Goal: Task Accomplishment & Management: Complete application form

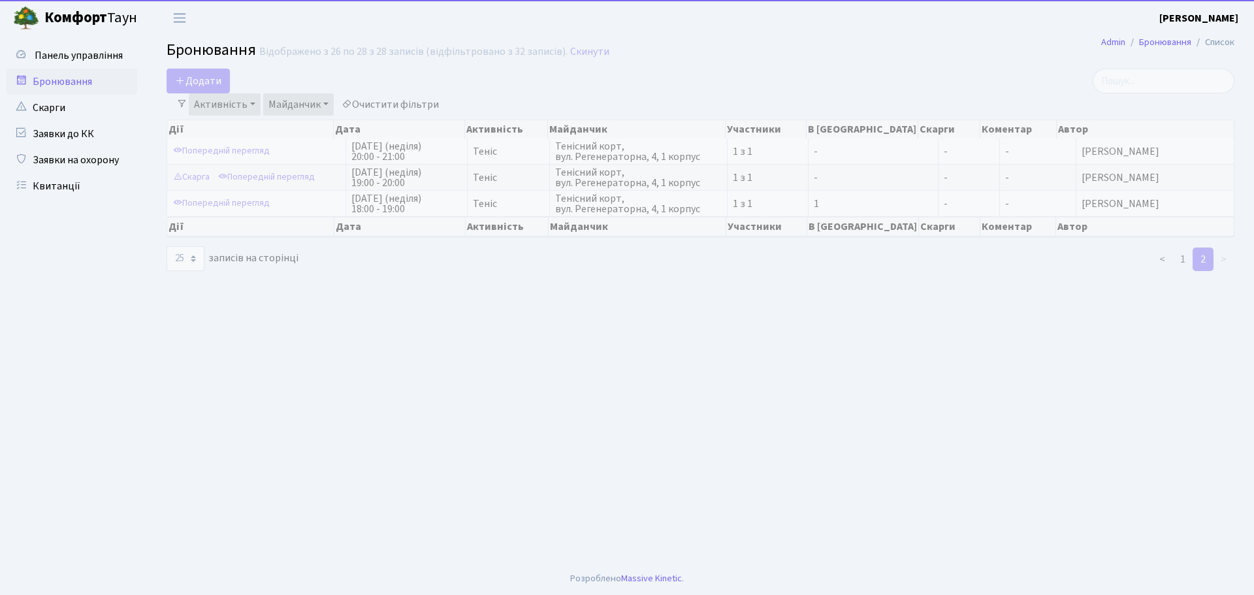
select select "25"
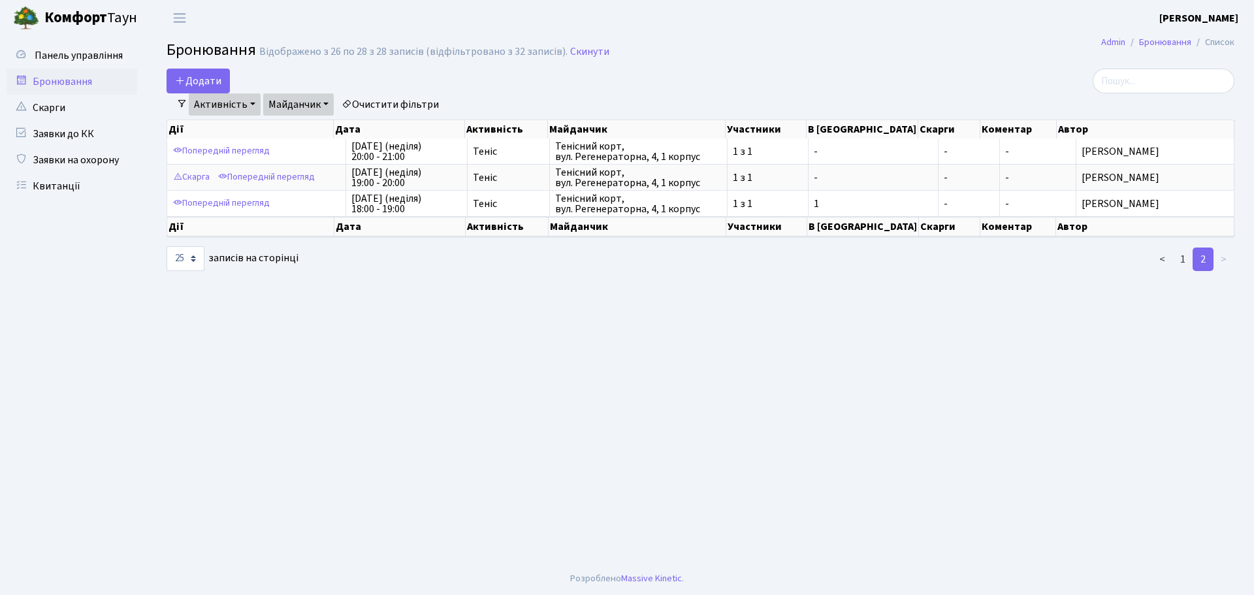
click at [83, 72] on link "Бронювання" at bounding box center [72, 82] width 131 height 26
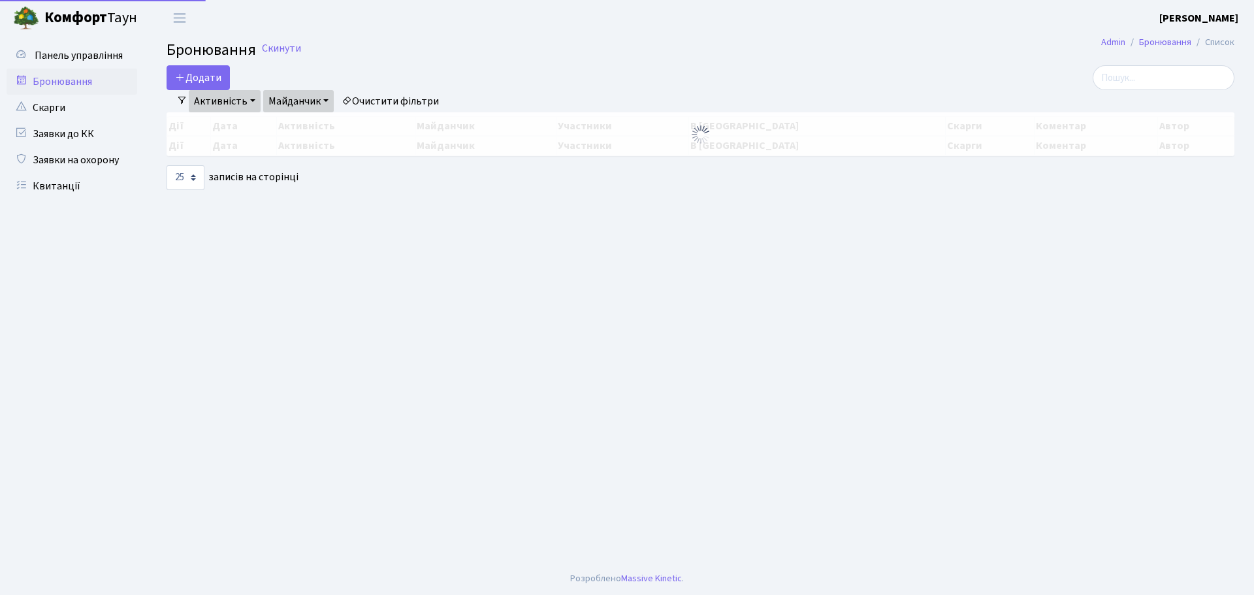
select select "25"
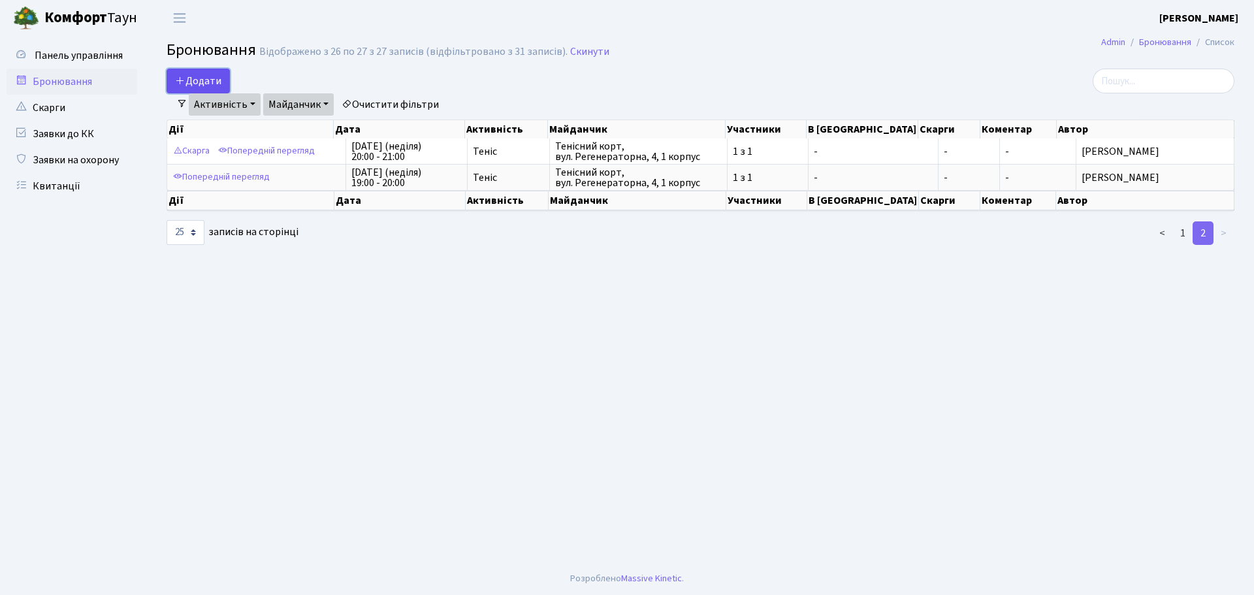
click at [193, 69] on button "Додати" at bounding box center [198, 81] width 63 height 25
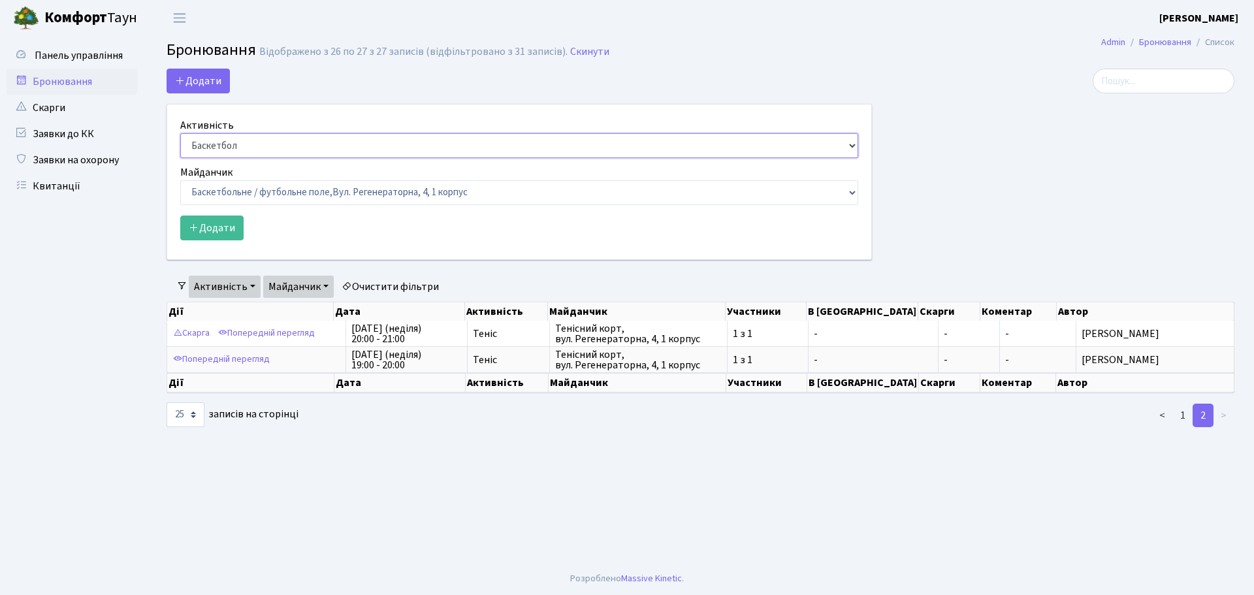
click at [320, 140] on select "Баскетбол Волейбол Йога Катання на роликах Настільний теніс Теніс Футбол Фітнес" at bounding box center [519, 145] width 678 height 25
select select "1"
click at [180, 133] on select "Баскетбол Волейбол Йога Катання на роликах Настільний теніс Теніс Футбол Фітнес" at bounding box center [519, 145] width 678 height 25
click at [327, 195] on select "Баскетбольне / футбольне поле, Вул. Регенераторна, 4, 1 корпус Баскетбольне пол…" at bounding box center [519, 192] width 678 height 25
select select "1"
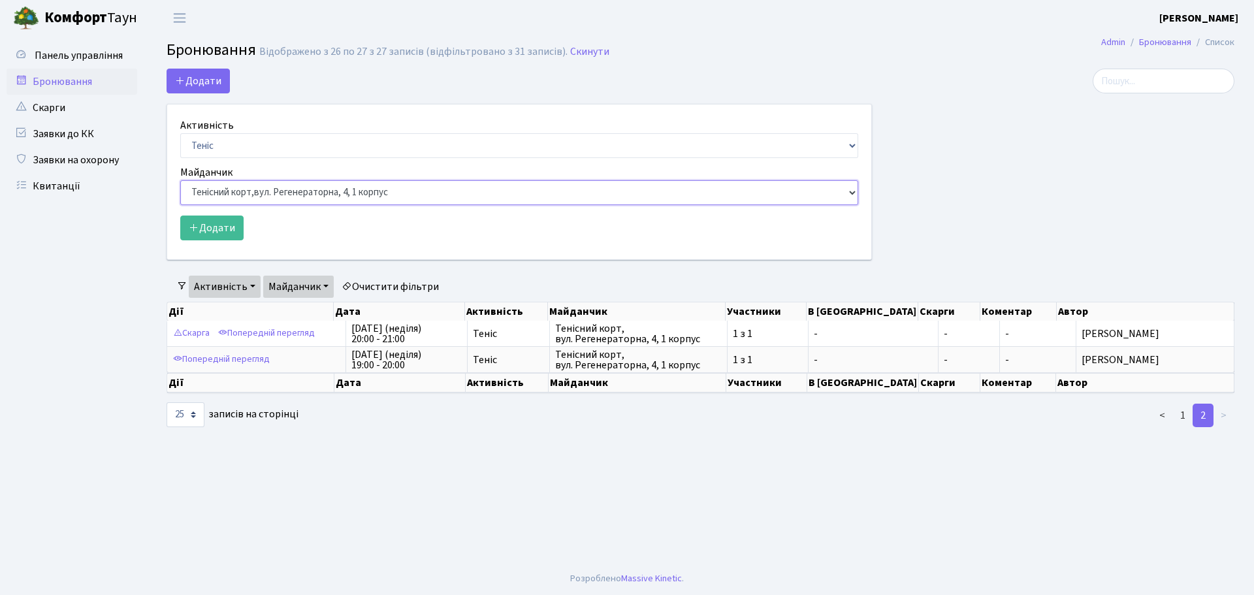
click at [180, 180] on select "Баскетбольне / футбольне поле, Вул. Регенераторна, 4, 1 корпус Баскетбольне пол…" at bounding box center [519, 192] width 678 height 25
click at [193, 203] on select "Баскетбольне / футбольне поле, Вул. Регенераторна, 4, 1 корпус Баскетбольне пол…" at bounding box center [519, 192] width 678 height 25
click at [129, 252] on ul "Панель управління" at bounding box center [72, 298] width 131 height 513
click at [211, 233] on button "Додати" at bounding box center [211, 228] width 63 height 25
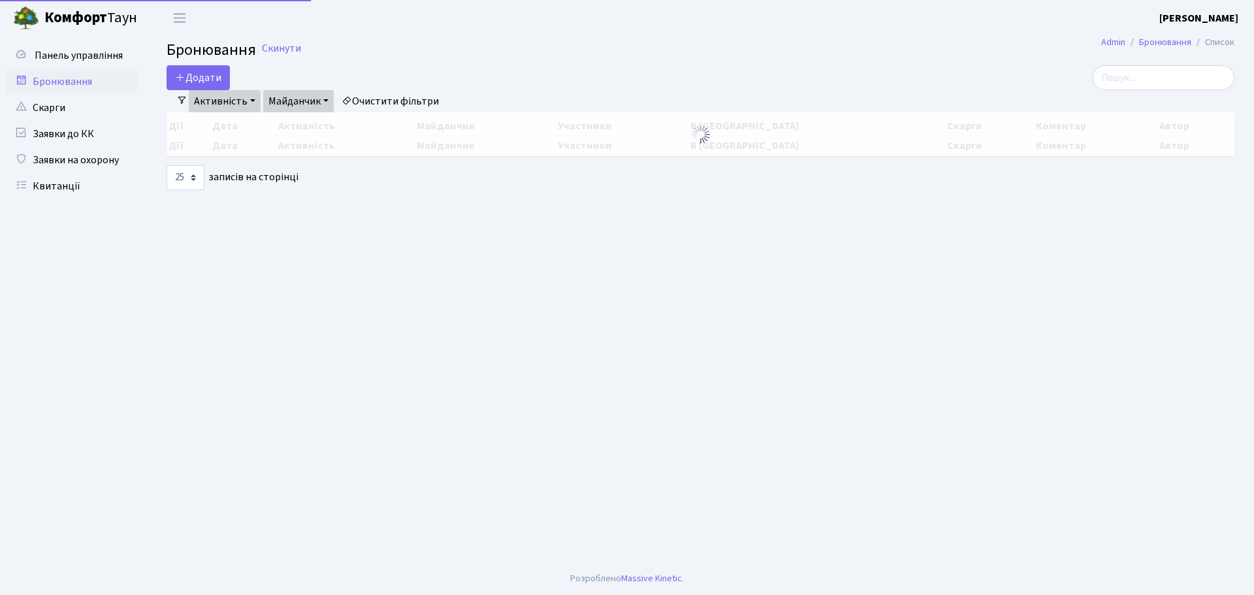
select select "25"
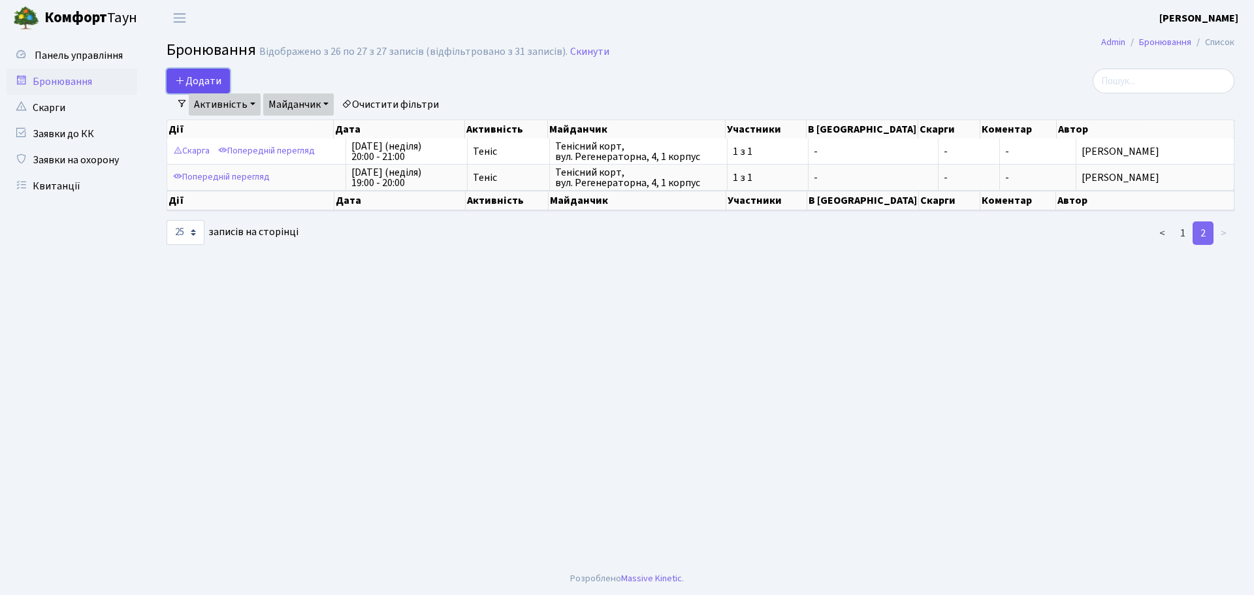
click at [216, 86] on button "Додати" at bounding box center [198, 81] width 63 height 25
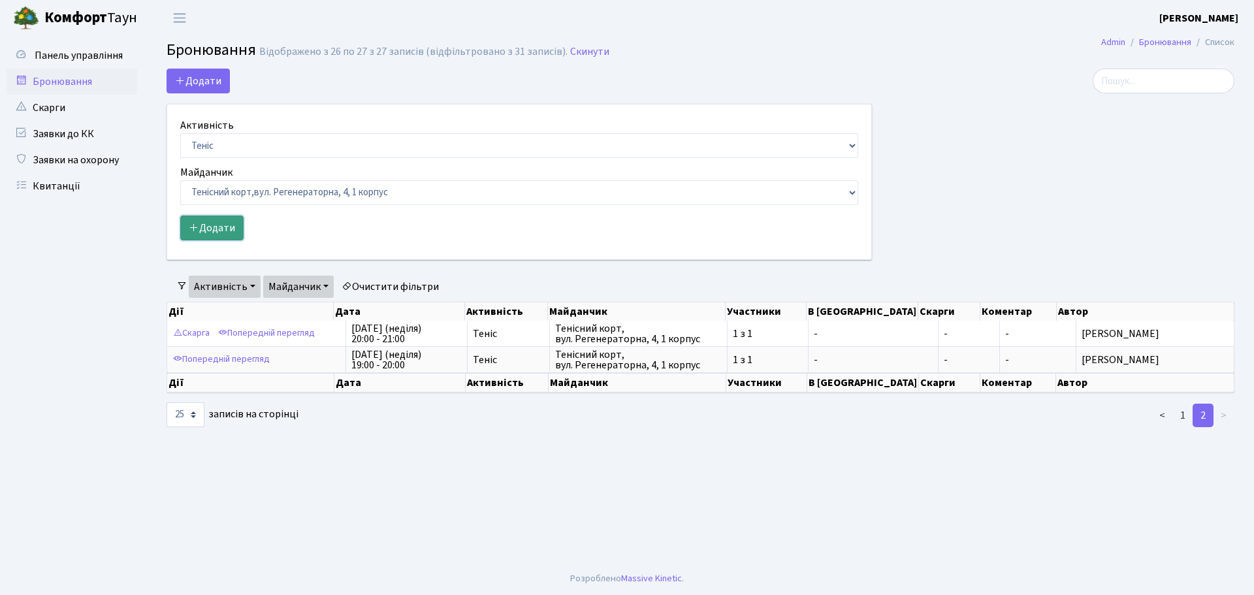
click at [216, 222] on button "Додати" at bounding box center [211, 228] width 63 height 25
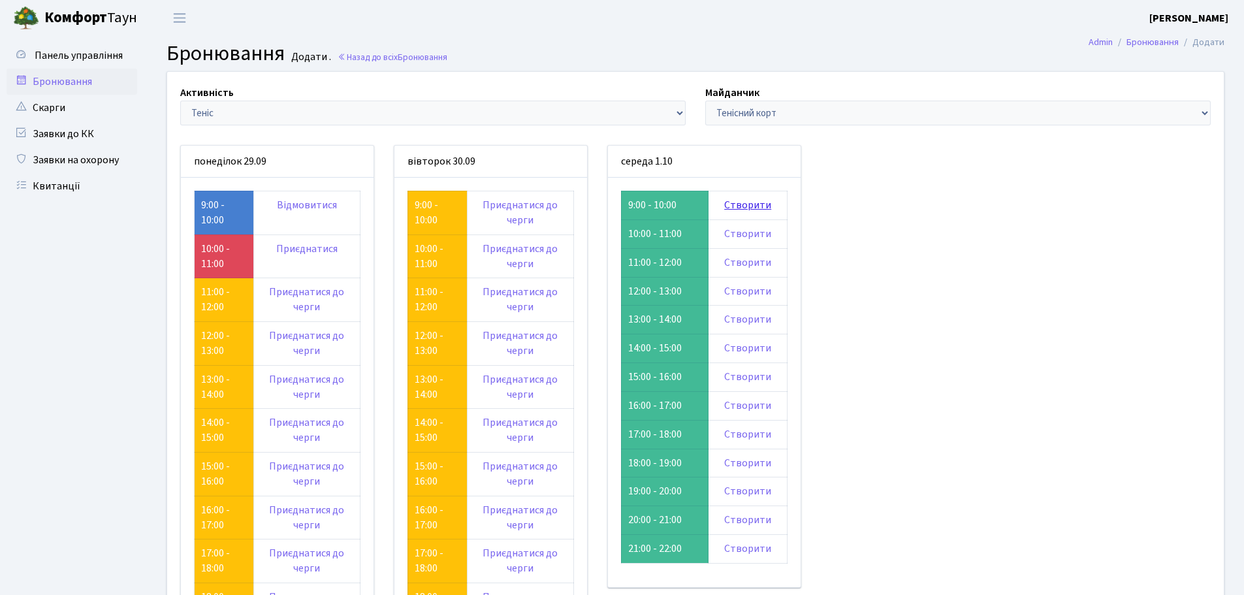
click at [740, 202] on link "Створити" at bounding box center [747, 205] width 47 height 14
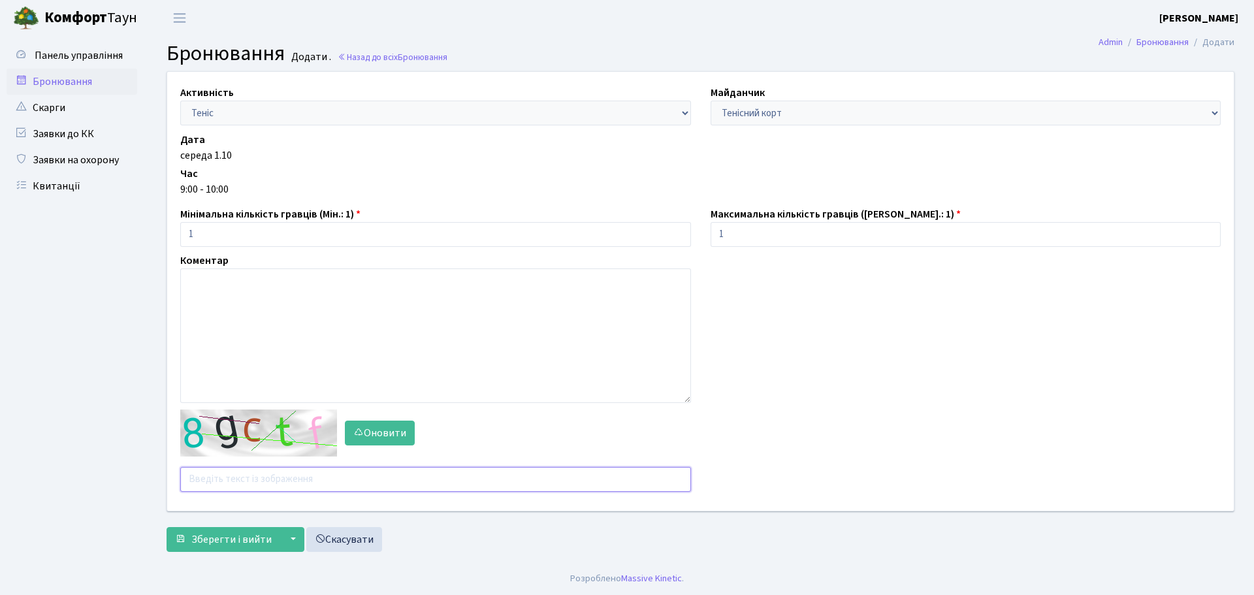
click at [253, 483] on input "text" at bounding box center [435, 479] width 511 height 25
type input "zqcej"
click at [167, 527] on button "Зберегти і вийти" at bounding box center [224, 539] width 114 height 25
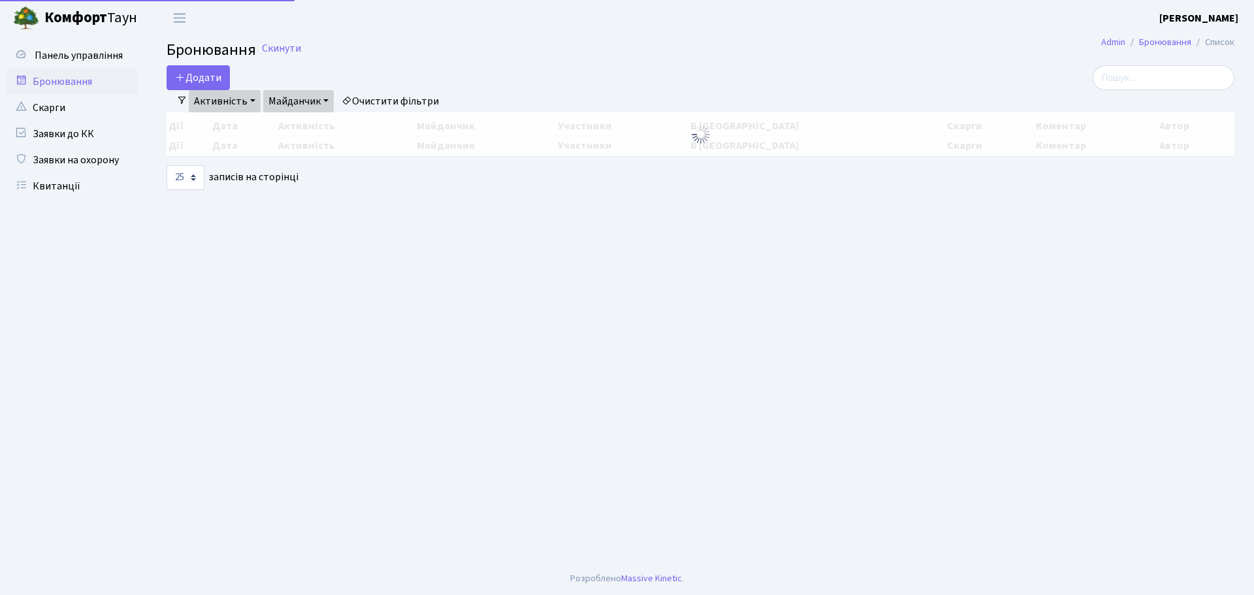
select select "25"
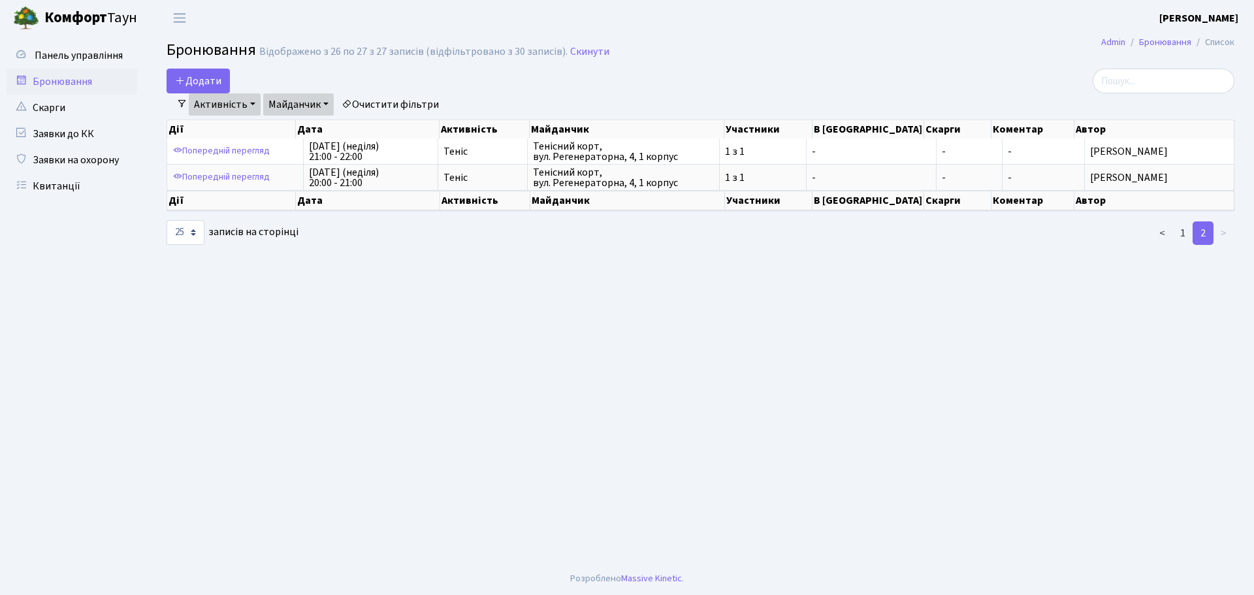
click at [111, 83] on link "Бронювання" at bounding box center [72, 82] width 131 height 26
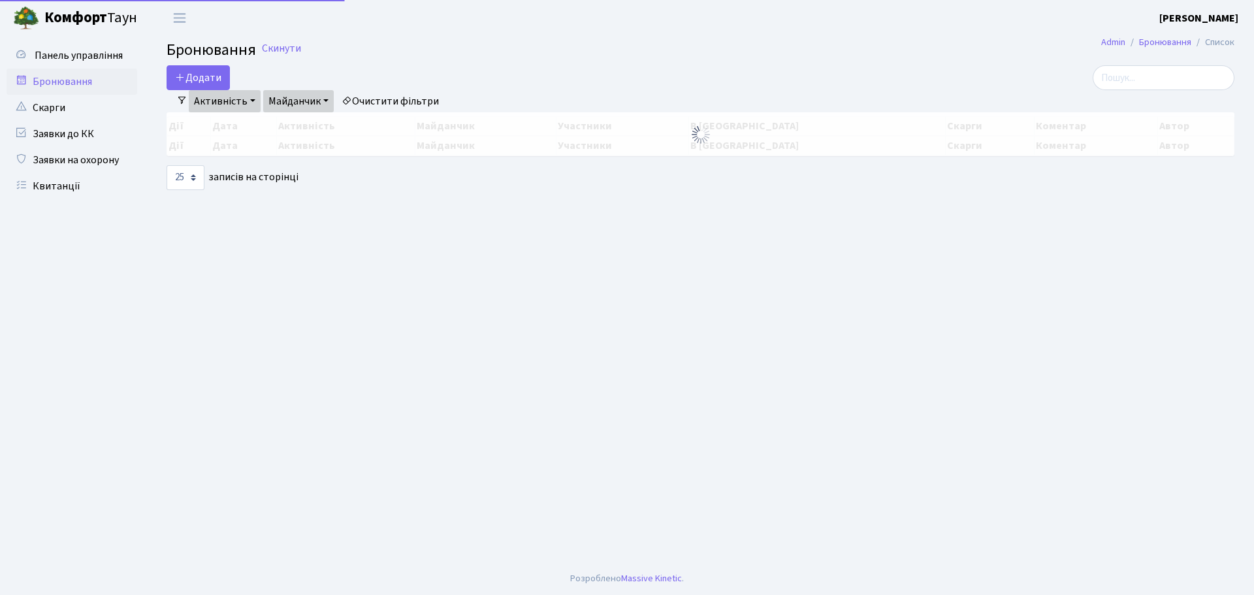
select select "25"
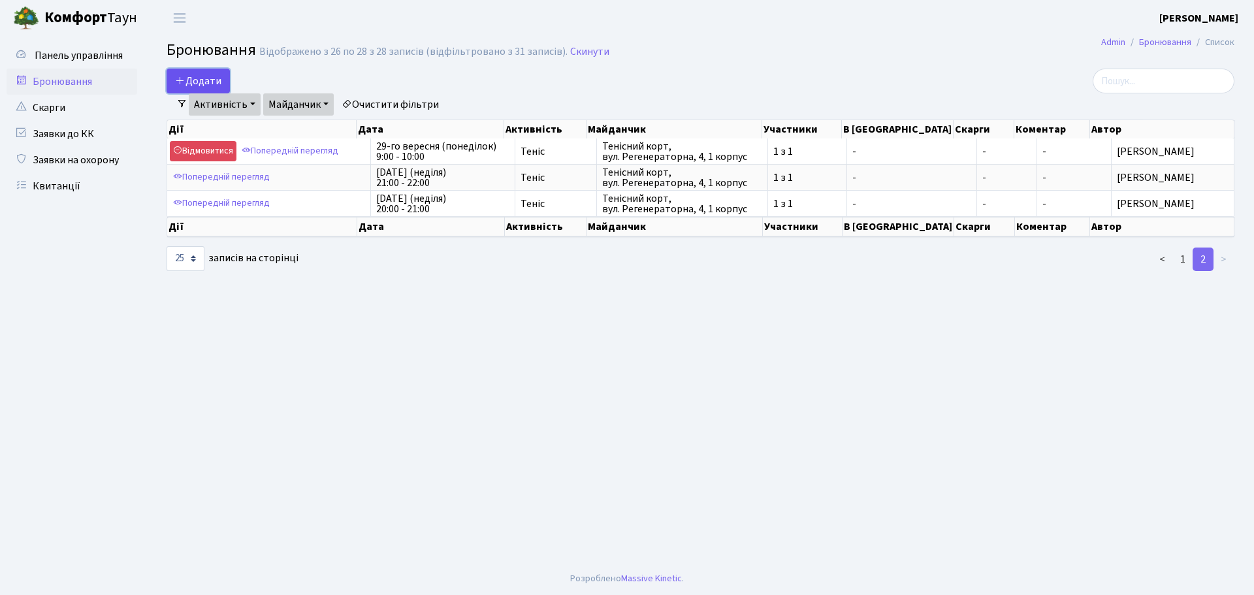
click at [212, 78] on button "Додати" at bounding box center [198, 81] width 63 height 25
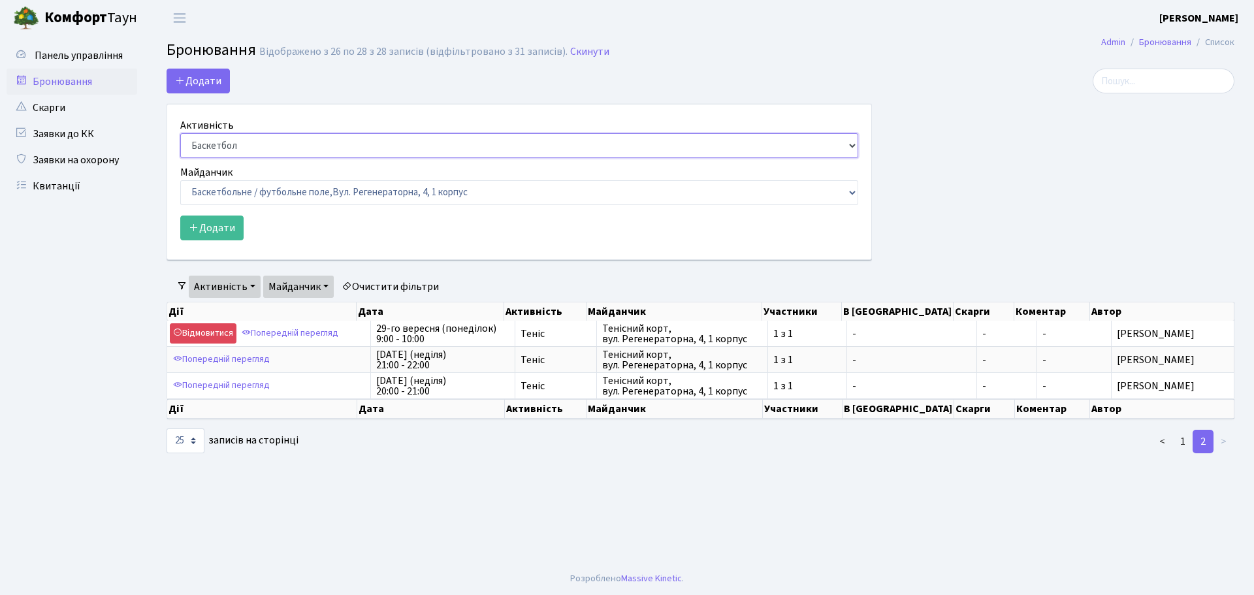
click at [270, 148] on select "Баскетбол Волейбол Йога Катання на роликах Настільний теніс Теніс Футбол Фітнес" at bounding box center [519, 145] width 678 height 25
select select "1"
click at [180, 133] on select "Баскетбол Волейбол Йога Катання на роликах Настільний теніс Теніс Футбол Фітнес" at bounding box center [519, 145] width 678 height 25
click at [282, 194] on select "Баскетбольне / футбольне поле, Вул. Регенераторна, 4, 1 корпус Баскетбольне пол…" at bounding box center [519, 192] width 678 height 25
select select "1"
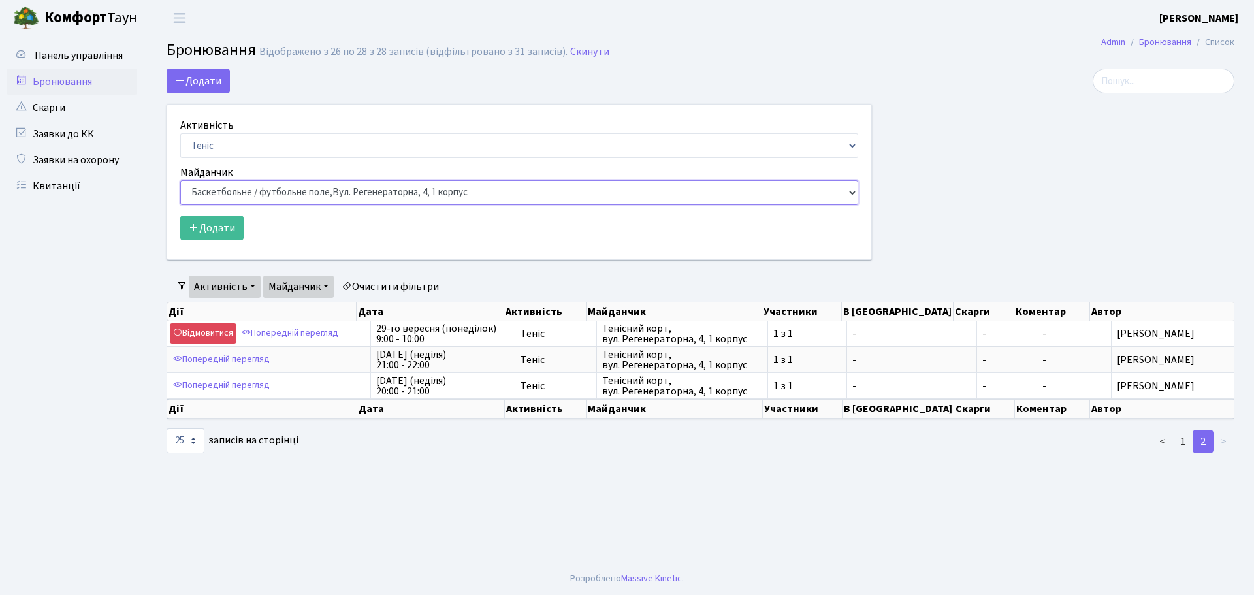
click at [180, 180] on select "Баскетбольне / футбольне поле, Вул. Регенераторна, 4, 1 корпус Баскетбольне пол…" at bounding box center [519, 192] width 678 height 25
click at [228, 229] on button "Додати" at bounding box center [211, 228] width 63 height 25
